Goal: Task Accomplishment & Management: Manage account settings

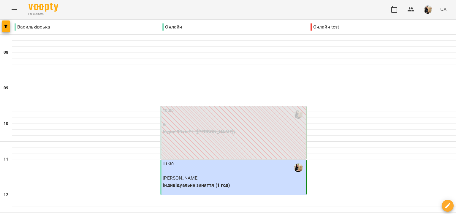
scroll to position [342, 0]
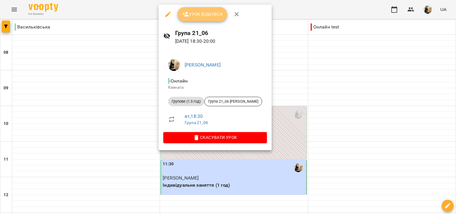
click at [210, 13] on span "Урок відбувся" at bounding box center [202, 14] width 40 height 7
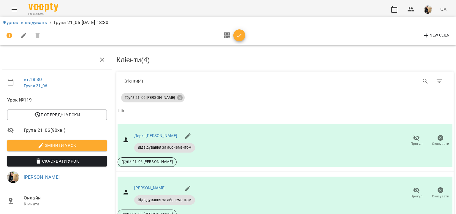
scroll to position [142, 0]
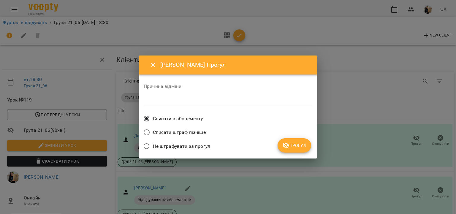
click at [283, 144] on icon "submit" at bounding box center [286, 145] width 7 height 7
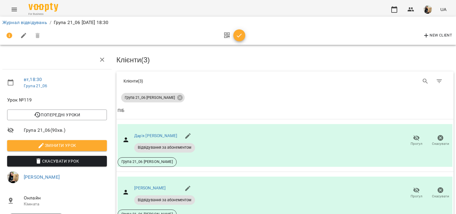
click at [237, 36] on icon "button" at bounding box center [239, 36] width 5 height 4
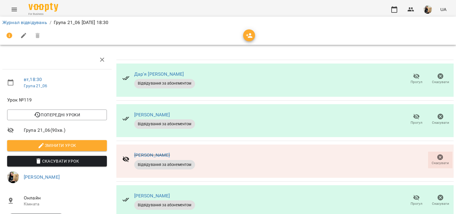
scroll to position [0, 0]
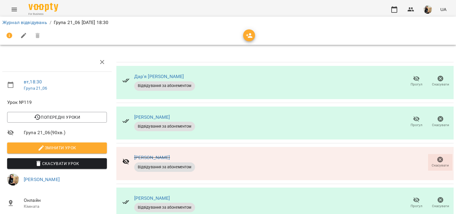
click at [45, 26] on li "Журнал відвідувань" at bounding box center [24, 22] width 45 height 7
click at [44, 24] on link "Журнал відвідувань" at bounding box center [24, 23] width 45 height 6
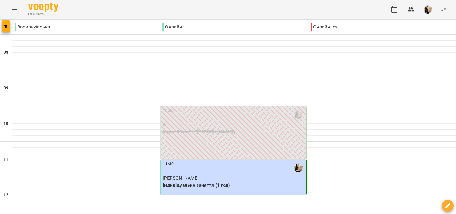
click at [429, 10] on img "button" at bounding box center [428, 9] width 8 height 8
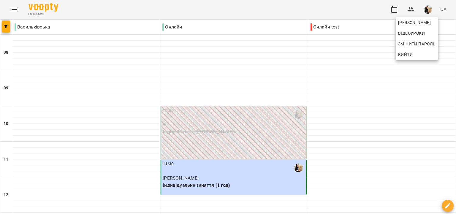
click at [417, 55] on span "Вийти" at bounding box center [417, 54] width 38 height 7
